Goal: Book appointment/travel/reservation

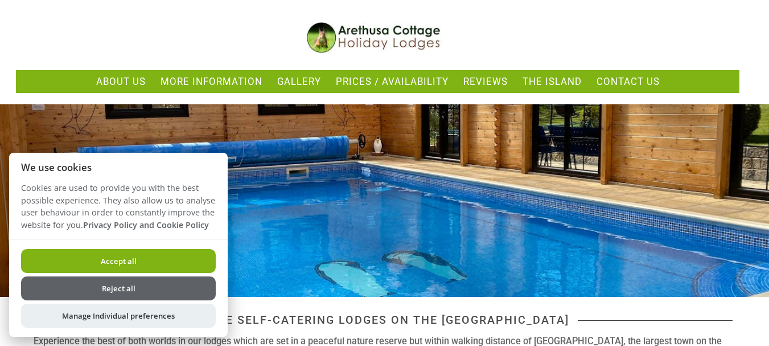
click at [125, 282] on button "Reject all" at bounding box center [118, 288] width 195 height 24
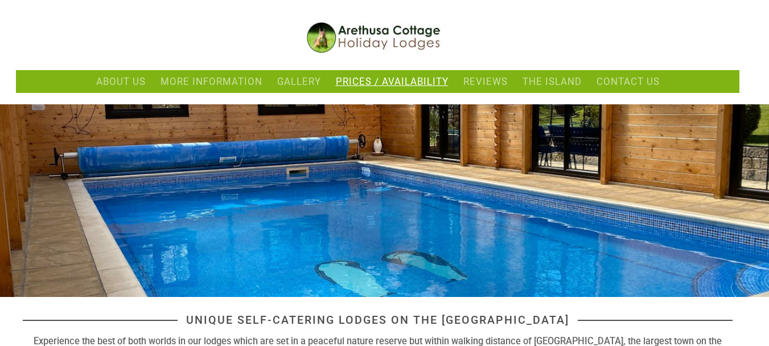
drag, startPoint x: 0, startPoint y: 0, endPoint x: 385, endPoint y: 81, distance: 393.4
click at [385, 81] on link "Prices / Availability" at bounding box center [392, 81] width 113 height 11
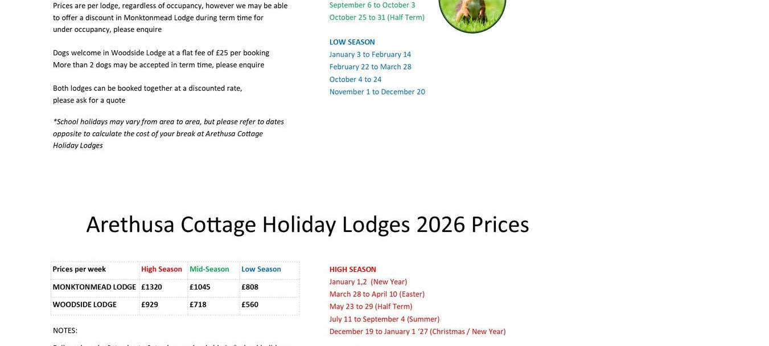
scroll to position [854, 0]
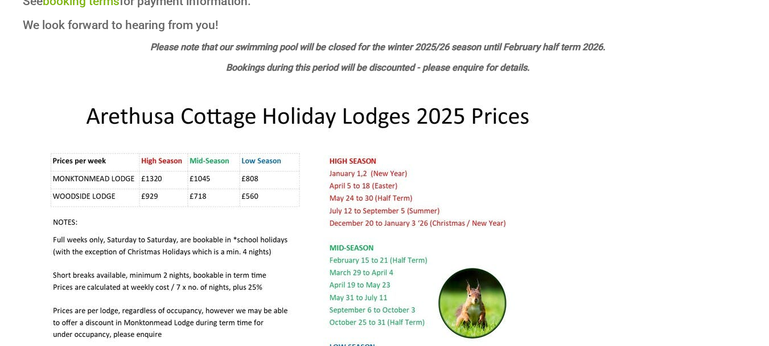
scroll to position [513, 0]
